Goal: Information Seeking & Learning: Find specific fact

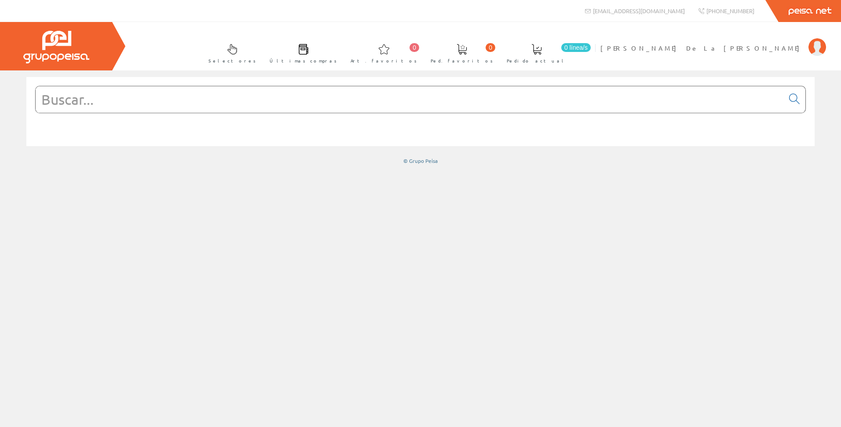
paste input "NU600626"
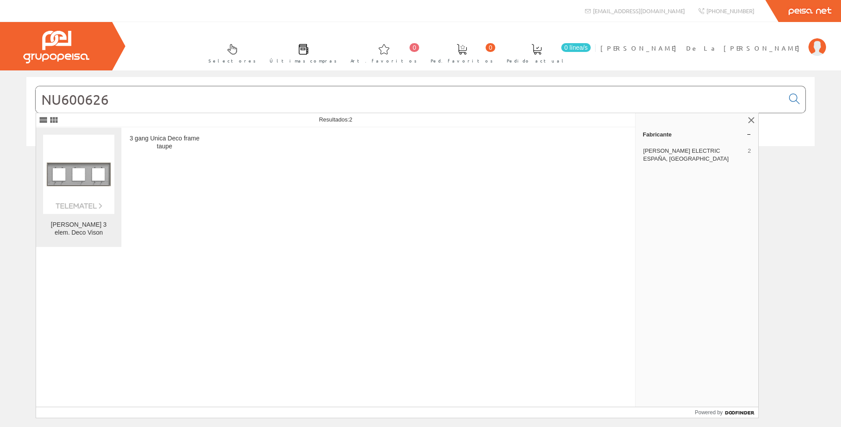
type input "NU600626"
click at [89, 186] on img at bounding box center [78, 174] width 71 height 71
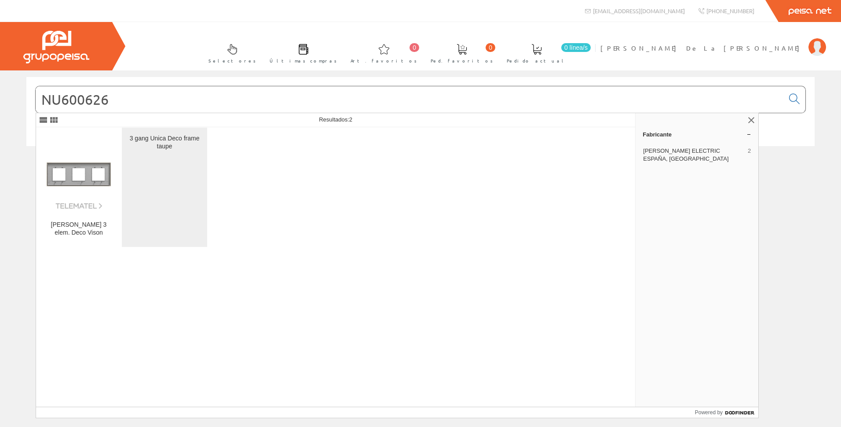
click at [172, 150] on div "3 gang Unica Deco frame taupe" at bounding box center [164, 187] width 71 height 105
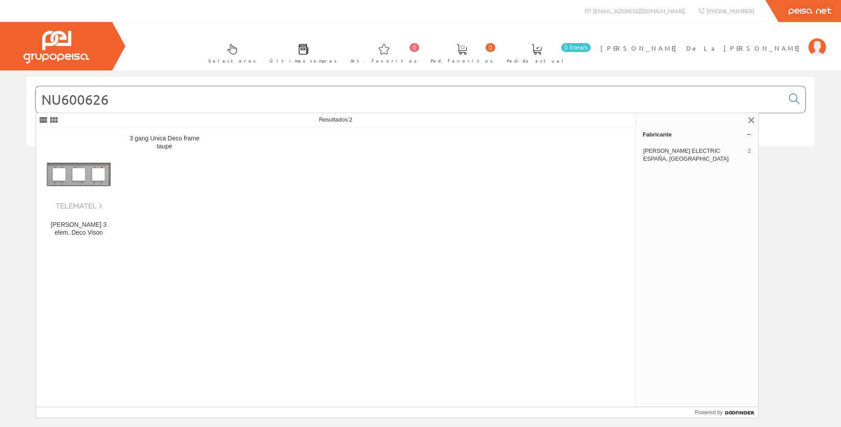
click at [93, 101] on input "NU600626" at bounding box center [410, 99] width 748 height 26
type input "NU600426"
click at [800, 100] on link at bounding box center [794, 100] width 22 height 22
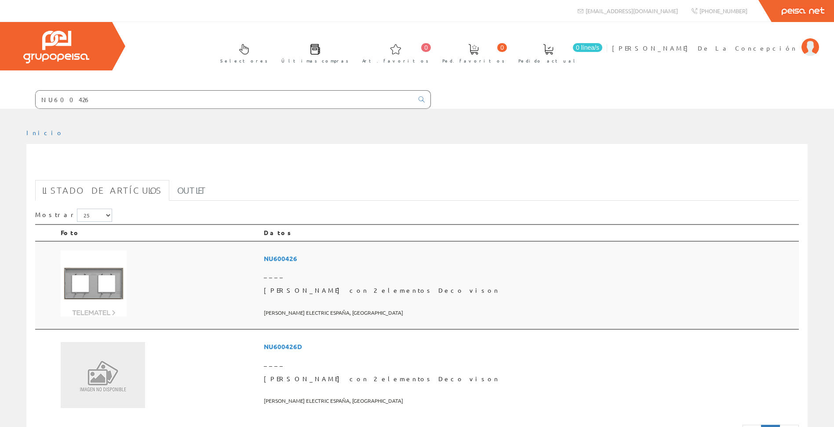
click at [418, 249] on td "NU600426 ____ Marco con 2 elementos Deco vison SCHNEIDER ELECTRIC ESPAÑA, SA" at bounding box center [529, 285] width 539 height 88
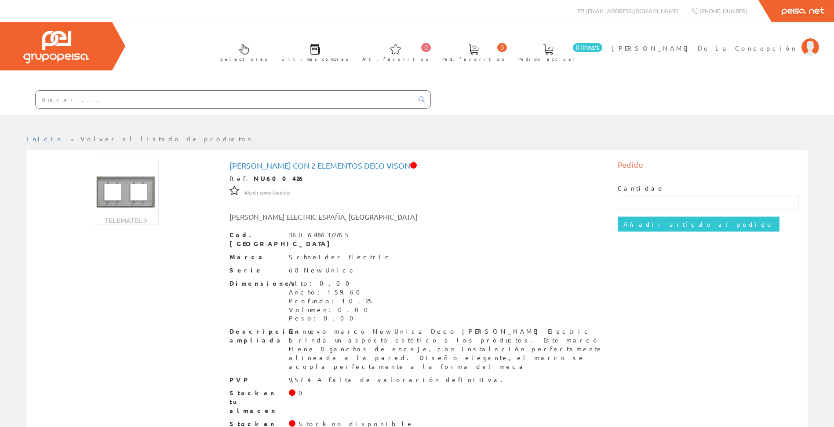
scroll to position [4, 0]
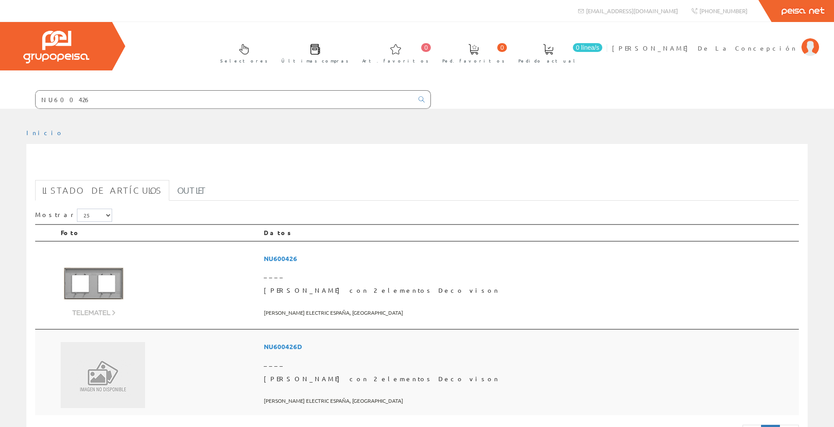
click at [426, 355] on span "____" at bounding box center [530, 363] width 532 height 16
